Goal: Find specific page/section: Find specific page/section

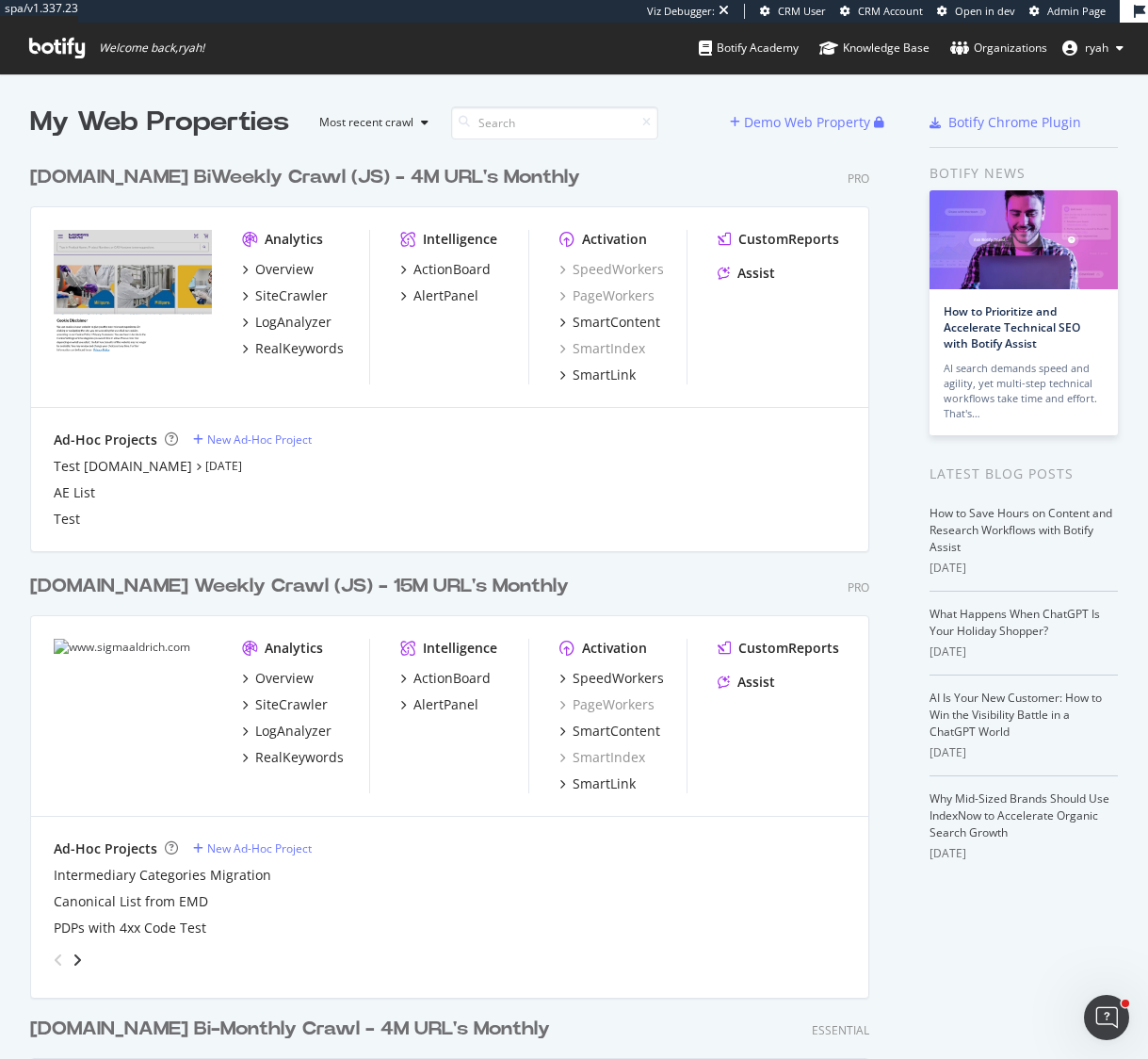
click at [440, 588] on div "[DOMAIN_NAME] Weekly Crawl (JS) - 15M URL's Monthly" at bounding box center [299, 586] width 538 height 27
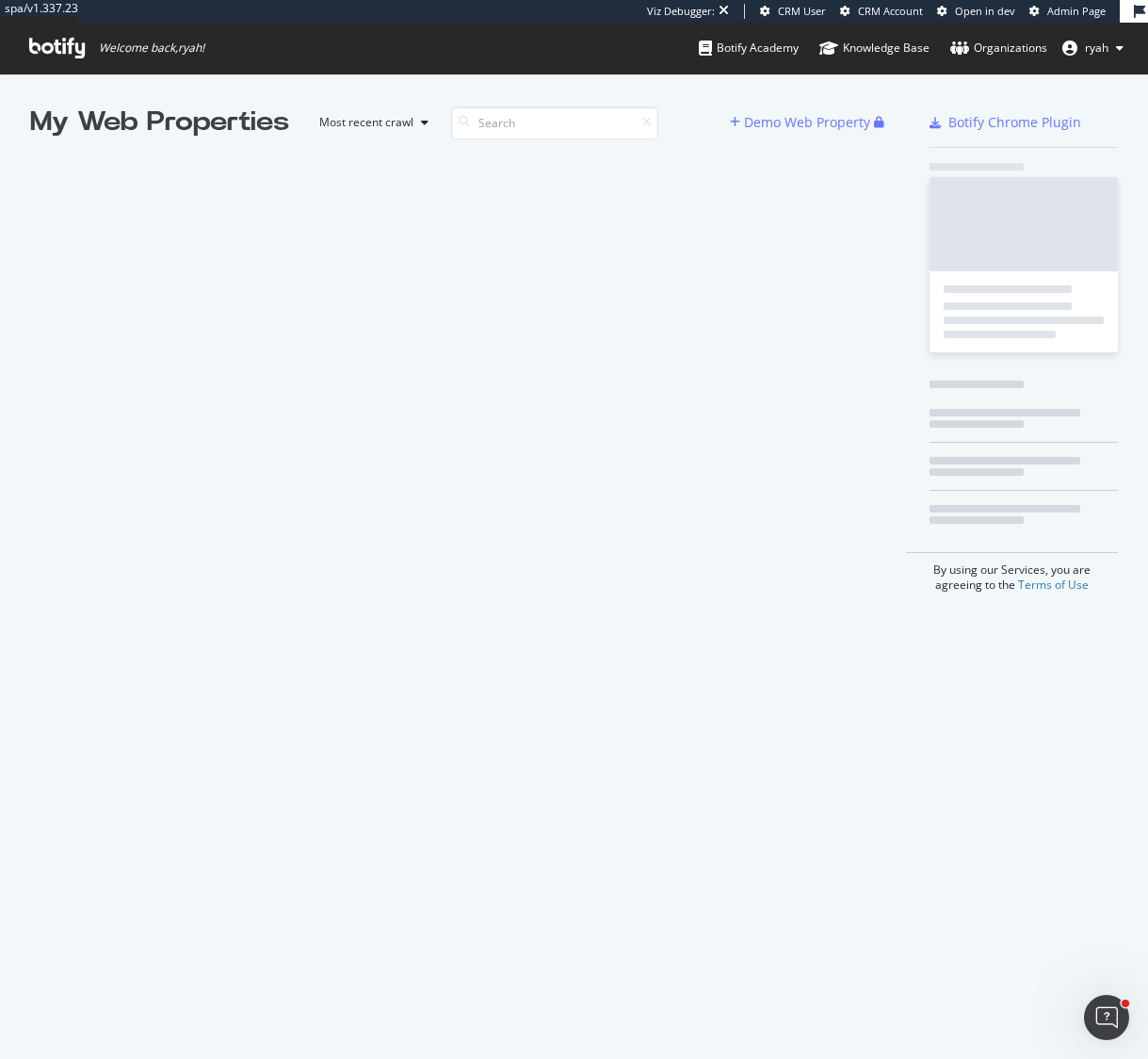
scroll to position [1059, 1148]
